Goal: Task Accomplishment & Management: Complete application form

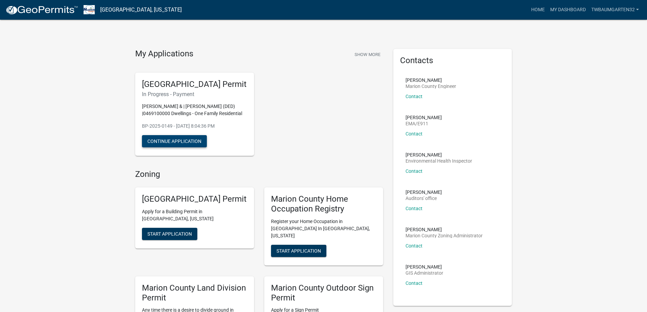
click at [192, 148] on button "Continue Application" at bounding box center [174, 141] width 65 height 12
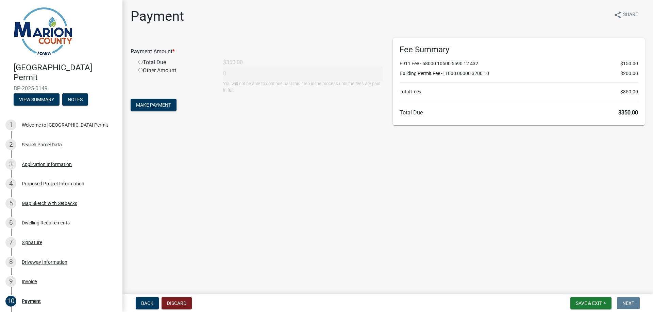
click at [139, 63] on input "radio" at bounding box center [140, 62] width 4 height 4
radio input "true"
type input "350"
click at [163, 107] on span "Make Payment" at bounding box center [153, 104] width 35 height 5
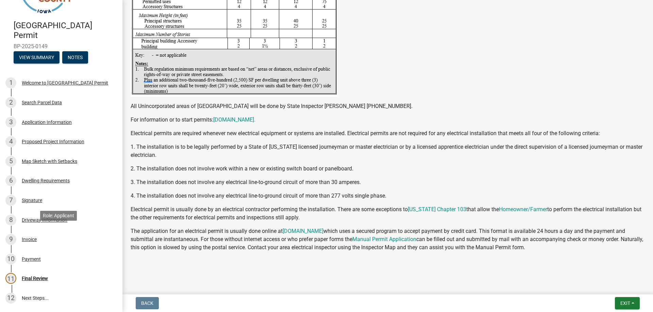
scroll to position [130, 0]
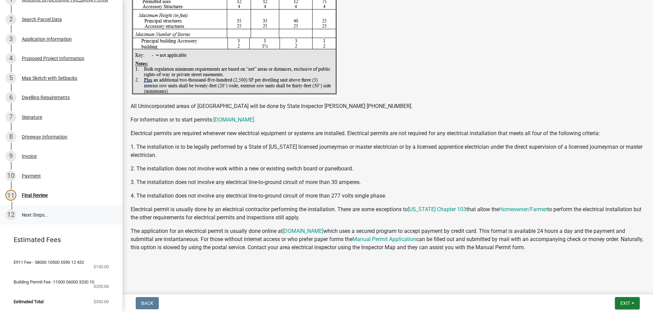
click at [43, 208] on link "12 Next Steps..." at bounding box center [61, 215] width 122 height 20
